Goal: Find specific page/section: Find specific page/section

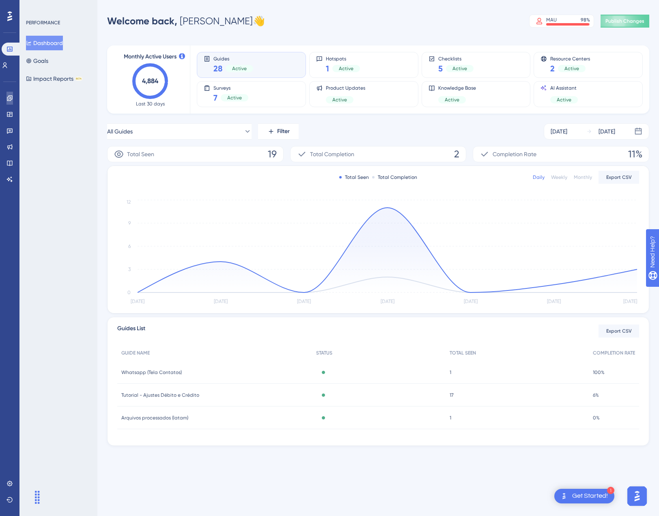
click at [6, 97] on link at bounding box center [9, 98] width 6 height 13
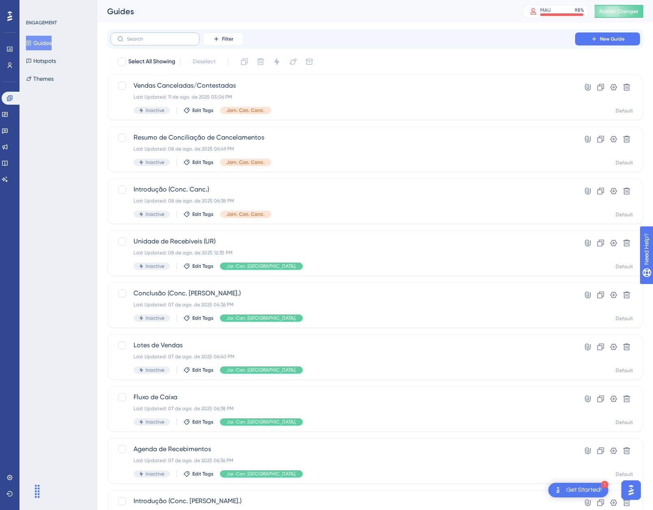
click at [178, 44] on label at bounding box center [154, 38] width 89 height 13
click at [178, 42] on input "text" at bounding box center [160, 39] width 66 height 6
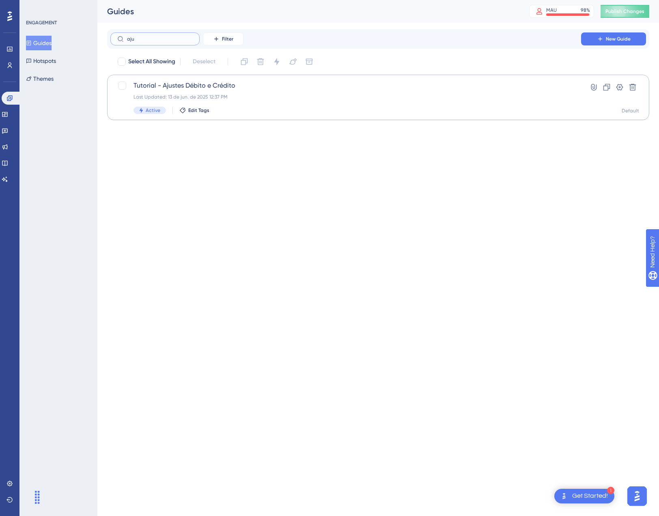
type input "aju"
click at [228, 103] on div "Tutorial - Ajustes Débito e Crédito Last Updated: 13 de jun. de 2025 12:37 PM A…" at bounding box center [345, 97] width 424 height 33
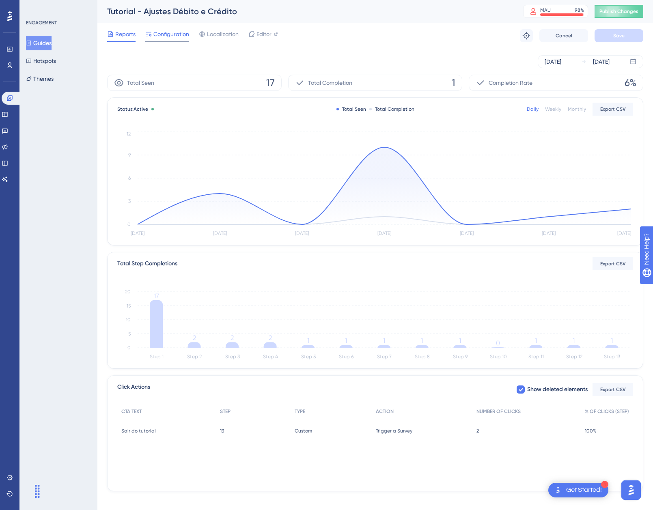
click at [179, 39] on div "Configuration" at bounding box center [167, 35] width 44 height 13
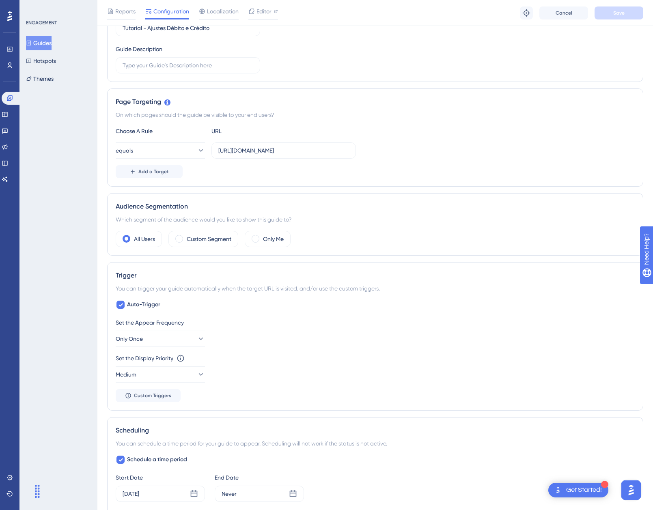
scroll to position [203, 0]
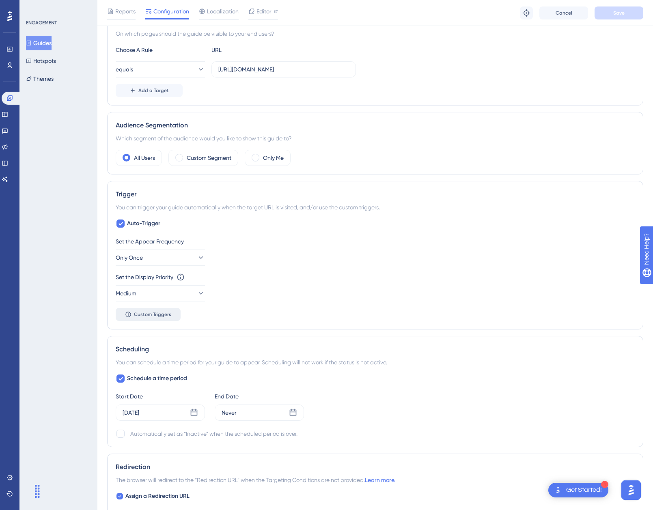
click at [133, 313] on button "Custom Triggers" at bounding box center [148, 314] width 65 height 13
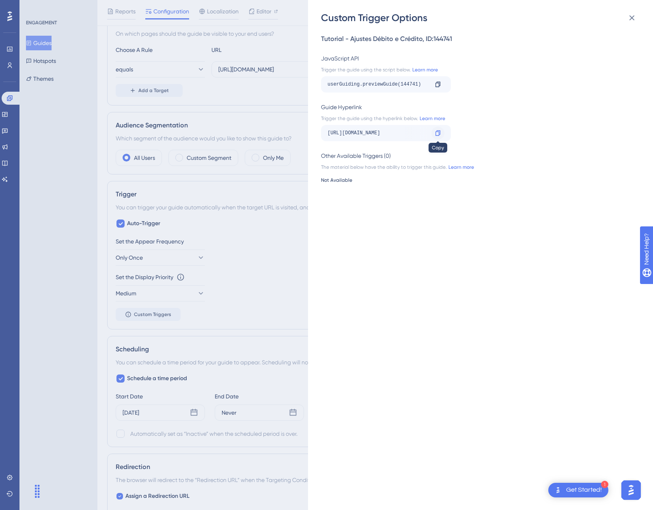
click at [436, 133] on icon at bounding box center [437, 133] width 6 height 6
